Goal: Task Accomplishment & Management: Use online tool/utility

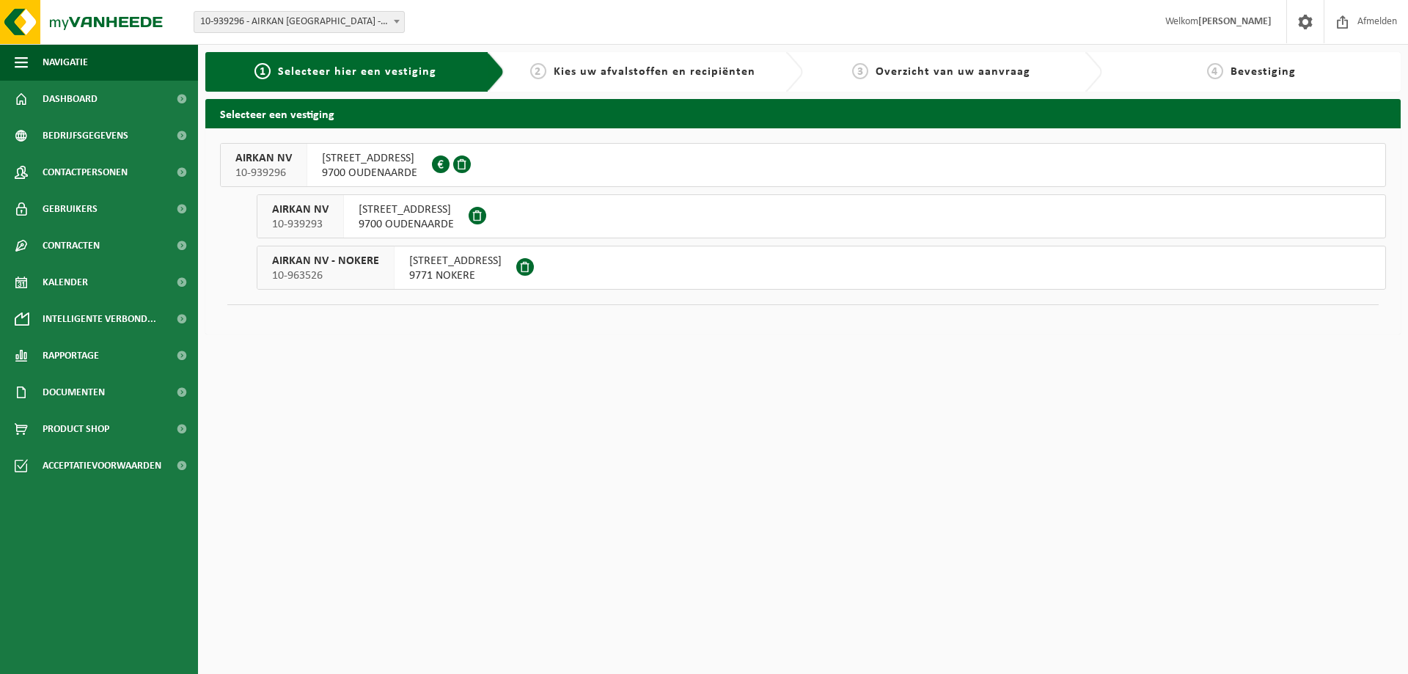
click at [377, 212] on span "BERCHEMWEG 105" at bounding box center [406, 209] width 95 height 15
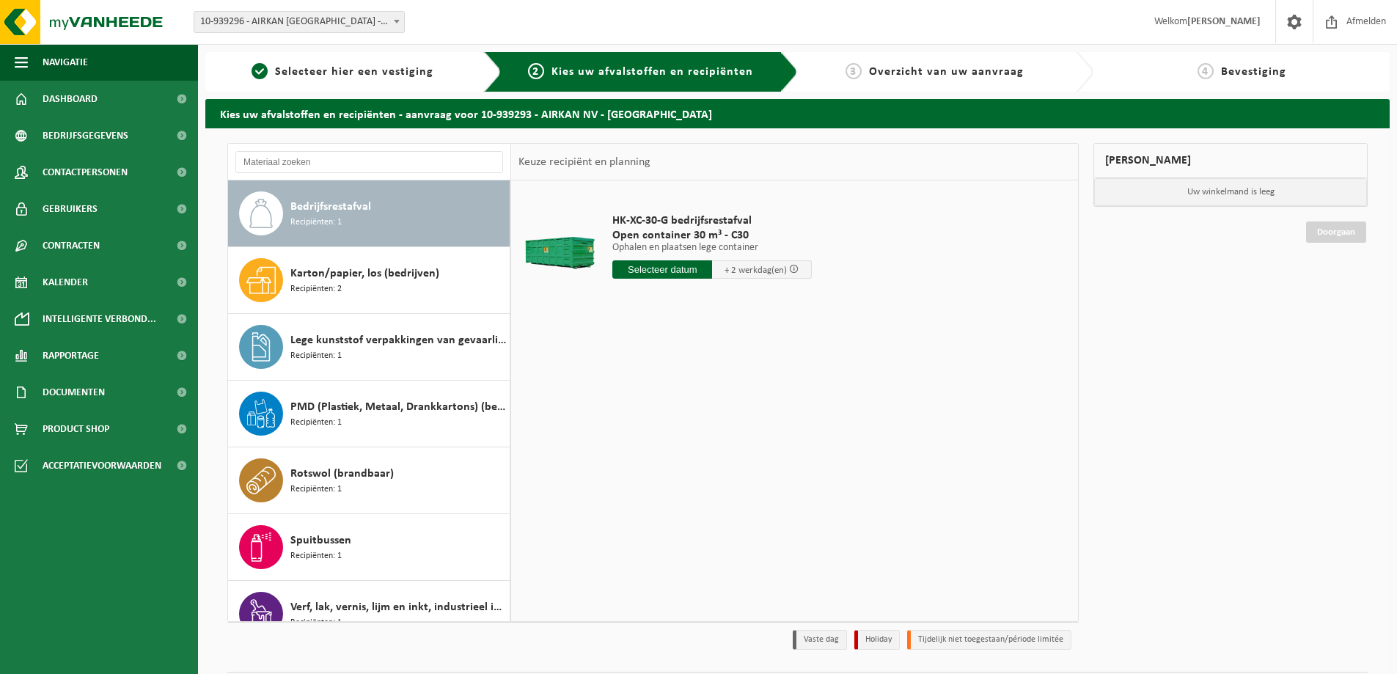
click at [681, 269] on input "text" at bounding box center [663, 269] width 100 height 18
click at [654, 406] on div "16" at bounding box center [652, 399] width 26 height 23
type input "Van 2025-09-16"
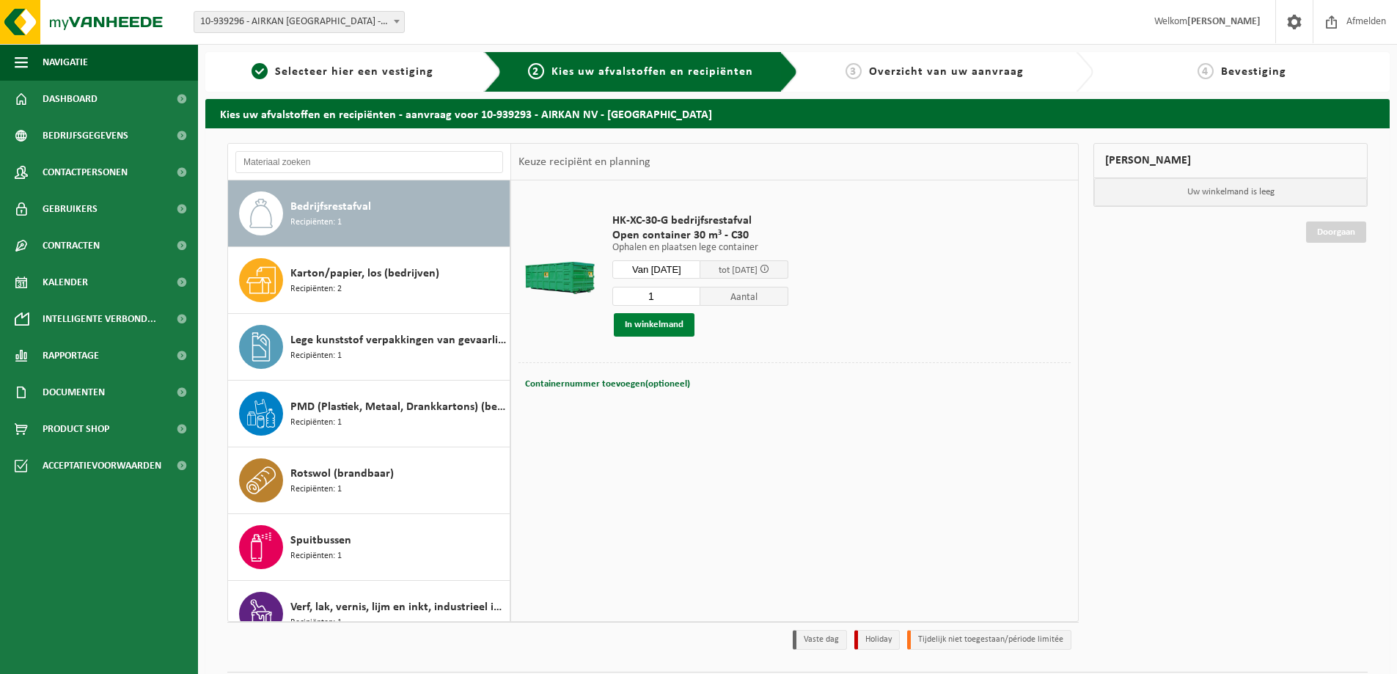
click at [662, 324] on button "In winkelmand" at bounding box center [654, 324] width 81 height 23
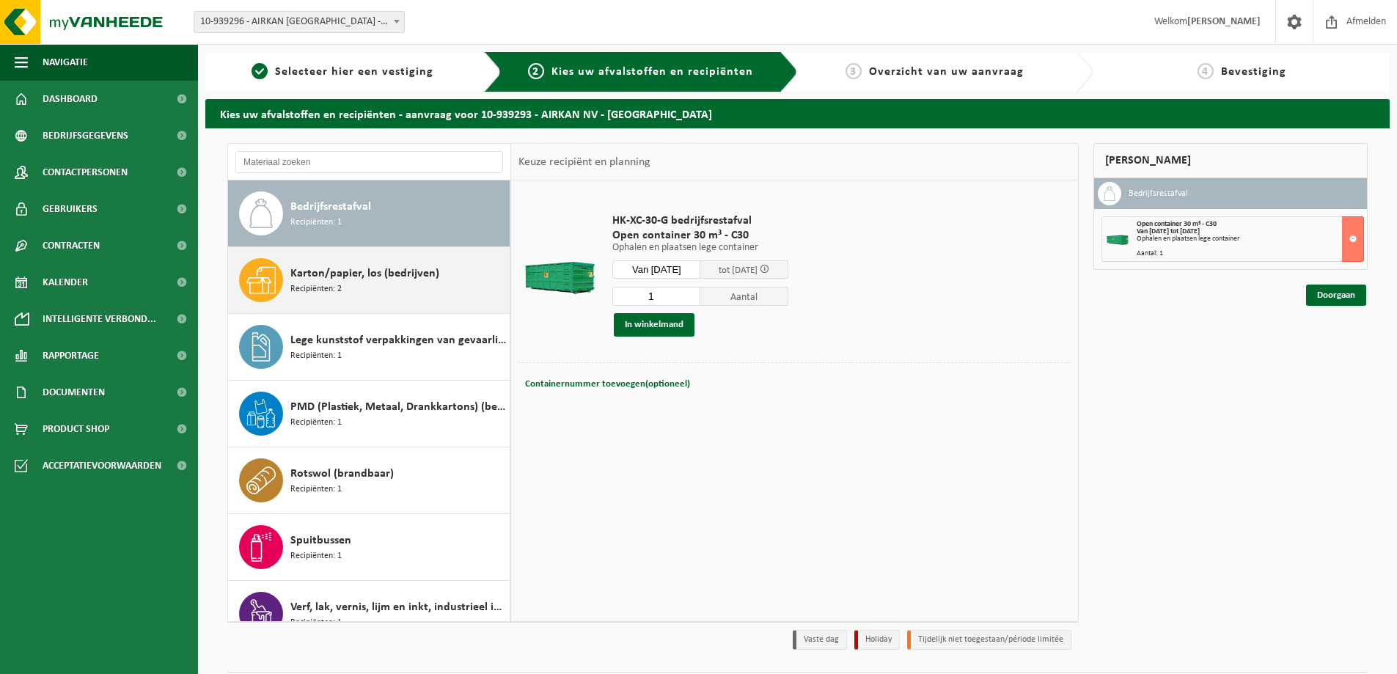
click at [351, 288] on div "Karton/papier, los (bedrijven) Recipiënten: 2" at bounding box center [398, 280] width 216 height 44
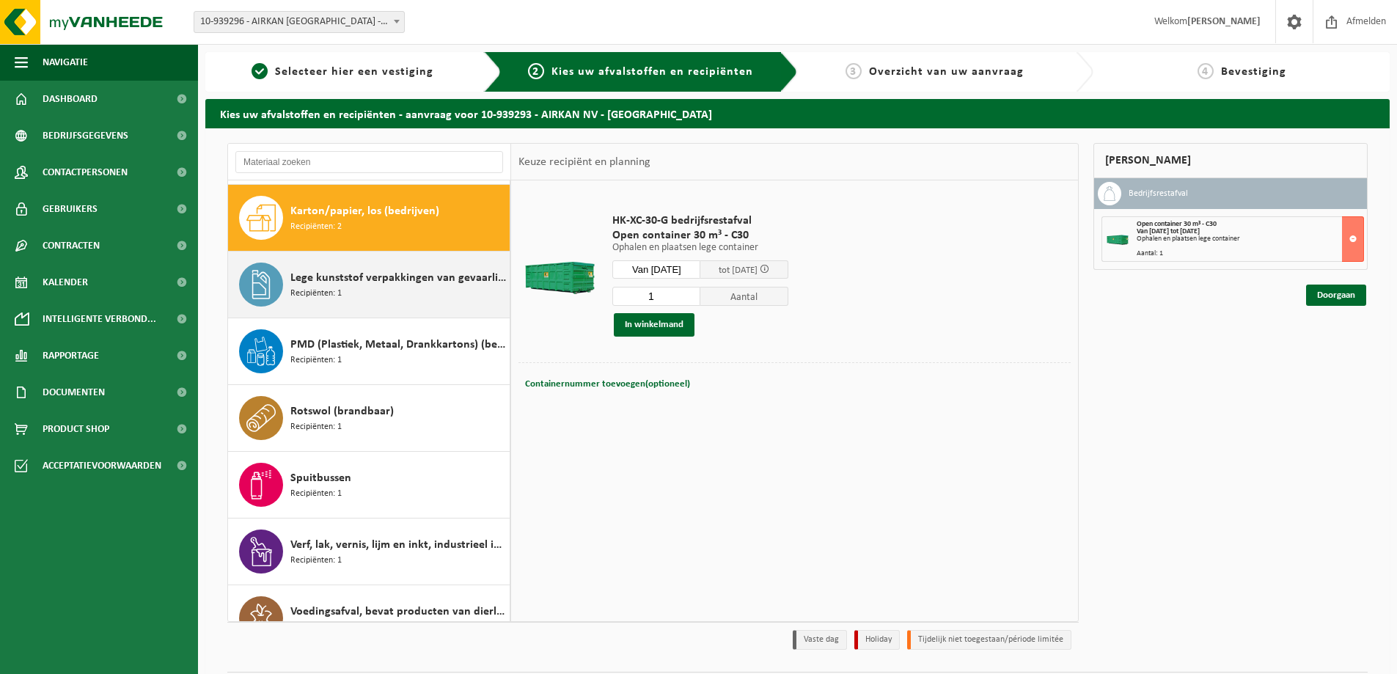
scroll to position [67, 0]
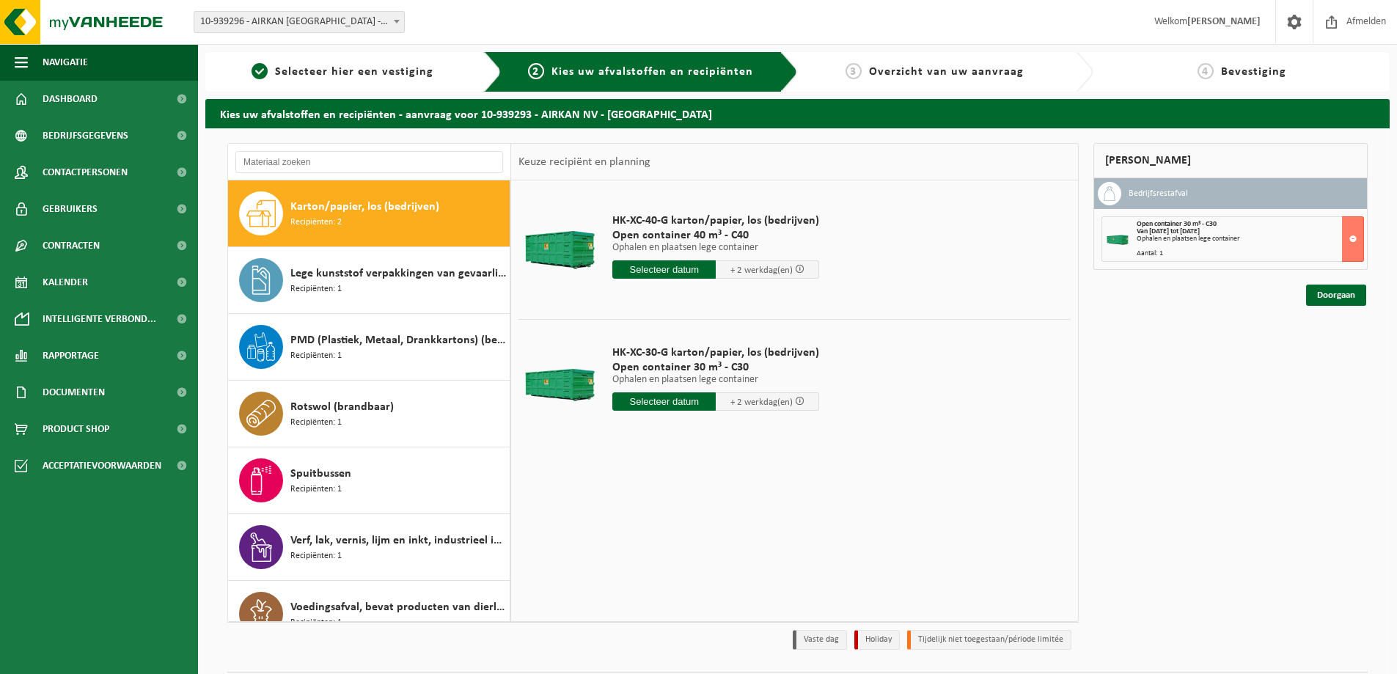
click at [653, 263] on input "text" at bounding box center [664, 269] width 103 height 18
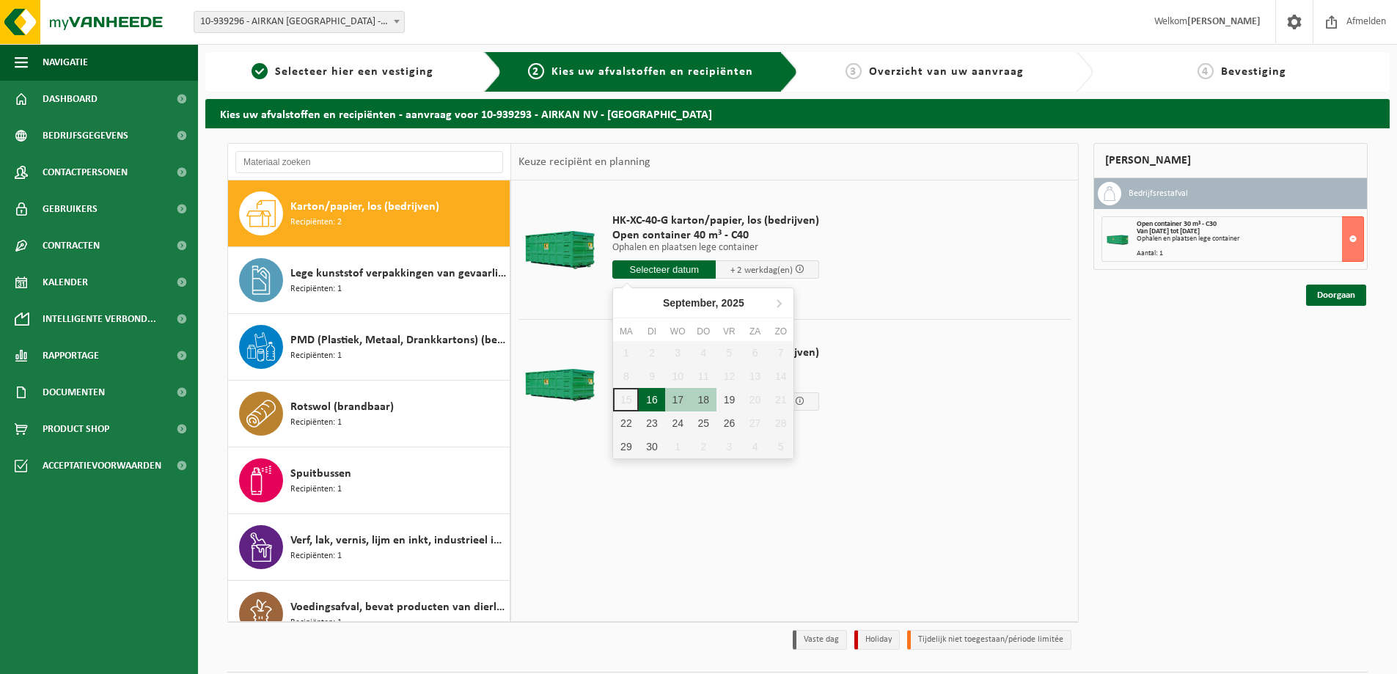
click at [648, 398] on div "16" at bounding box center [652, 399] width 26 height 23
type input "Van 2025-09-16"
type input "2025-09-16"
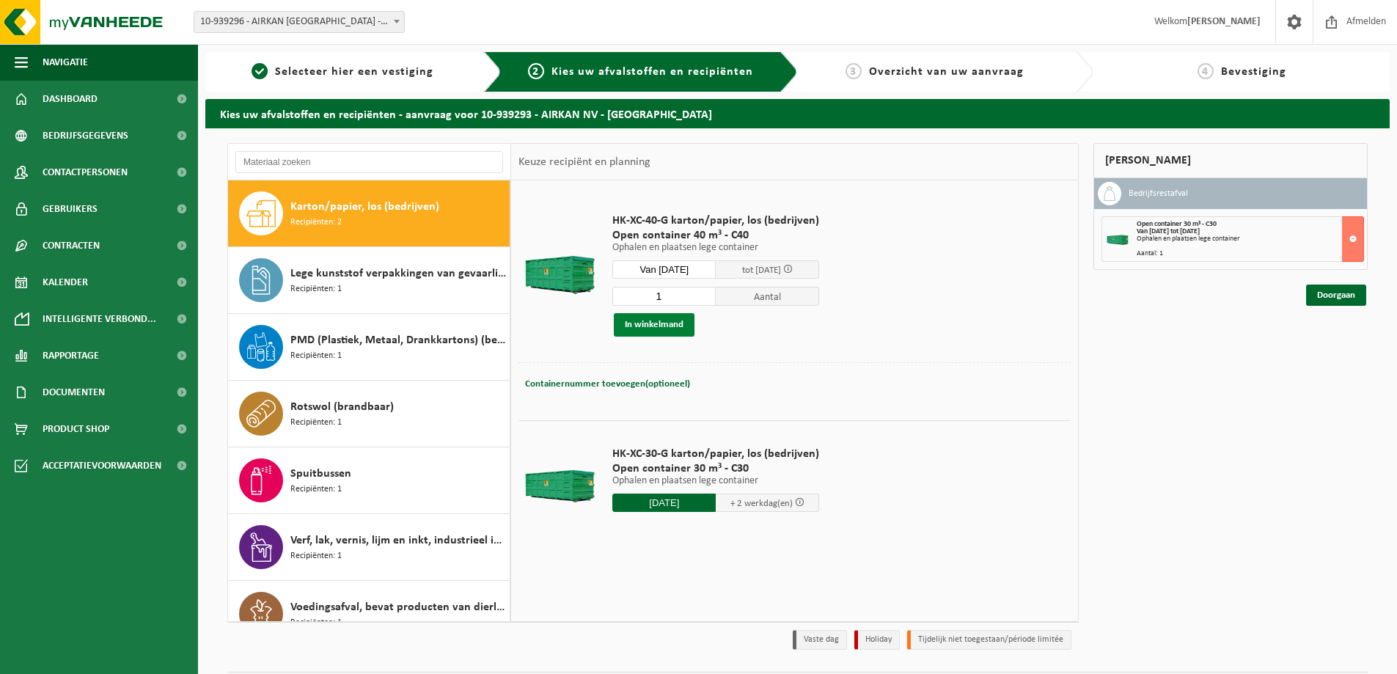
click at [651, 329] on button "In winkelmand" at bounding box center [654, 324] width 81 height 23
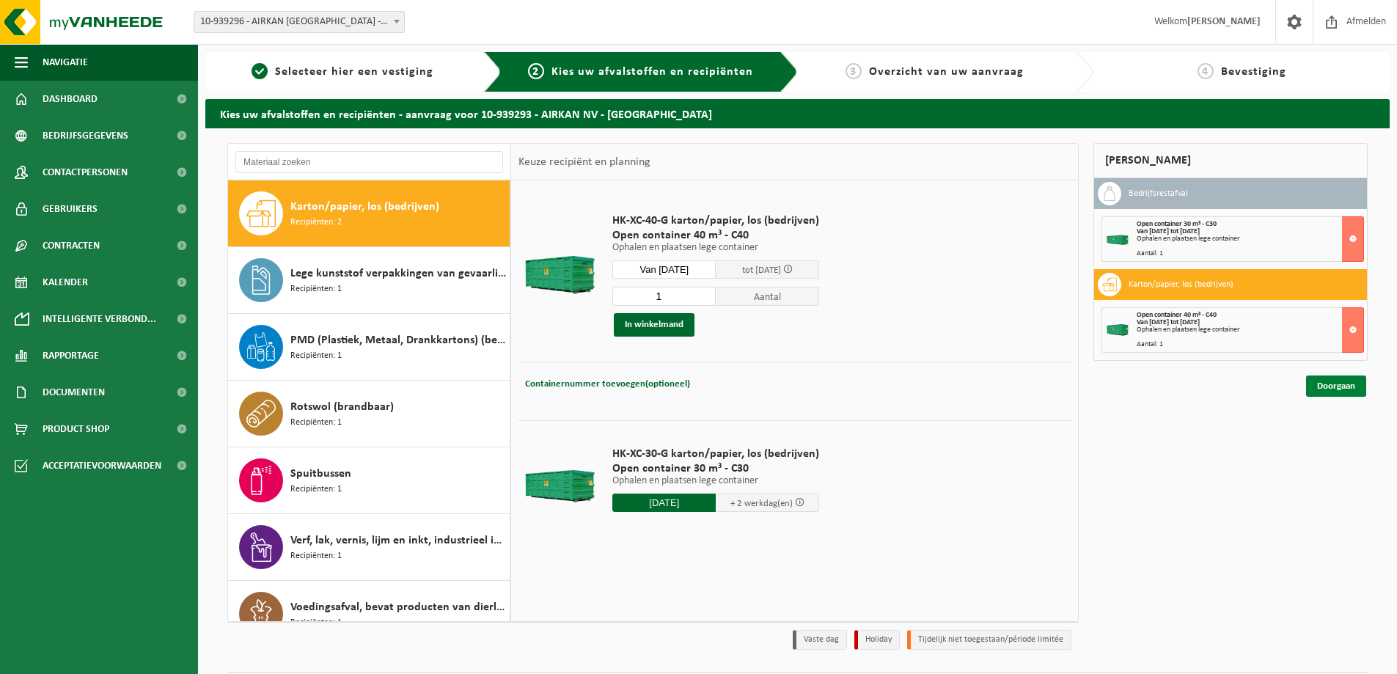
click at [1344, 384] on link "Doorgaan" at bounding box center [1336, 386] width 60 height 21
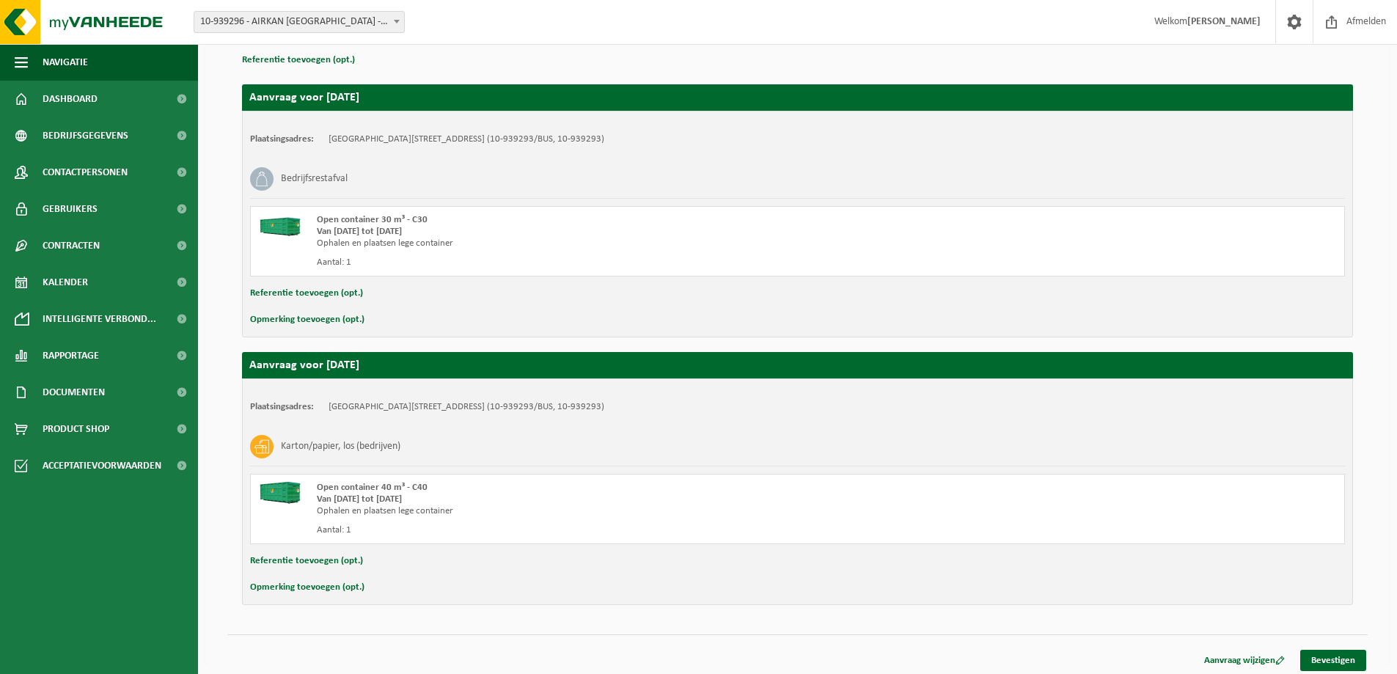
scroll to position [223, 0]
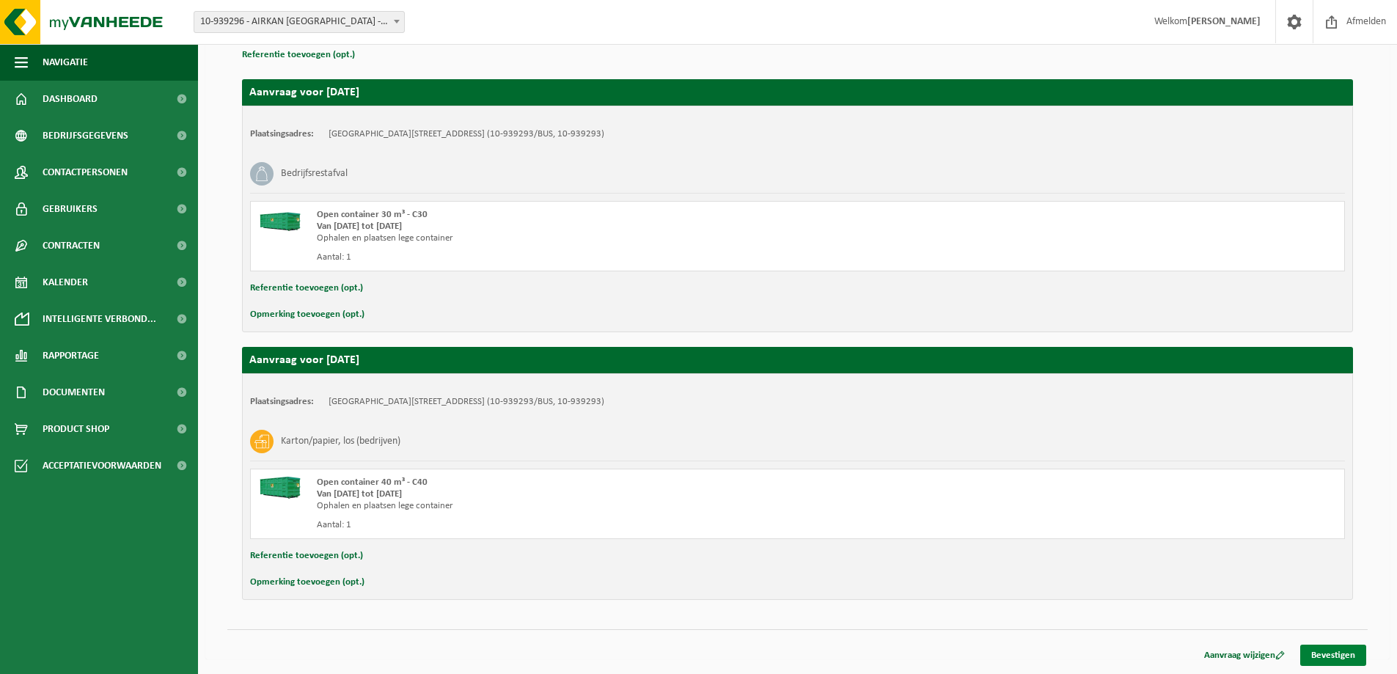
click at [1320, 651] on link "Bevestigen" at bounding box center [1334, 655] width 66 height 21
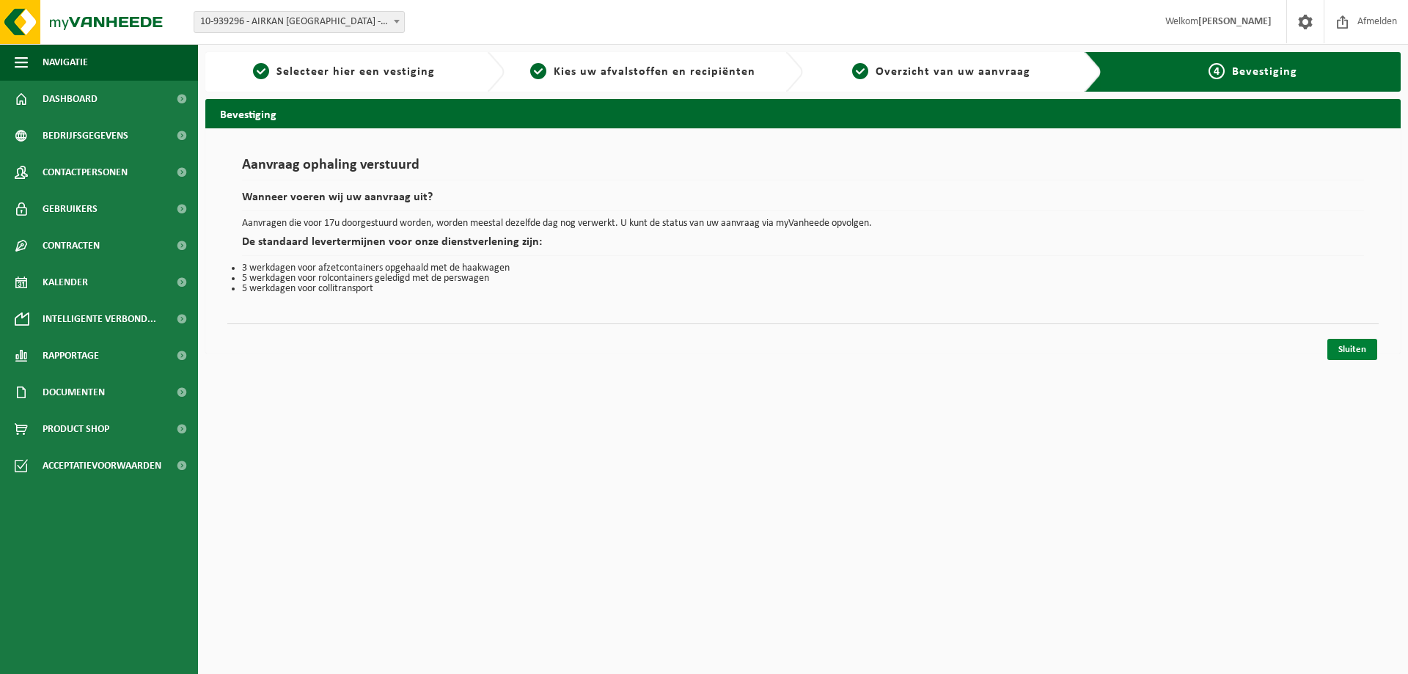
click at [1349, 354] on link "Sluiten" at bounding box center [1353, 349] width 50 height 21
